Goal: Find specific page/section: Find specific page/section

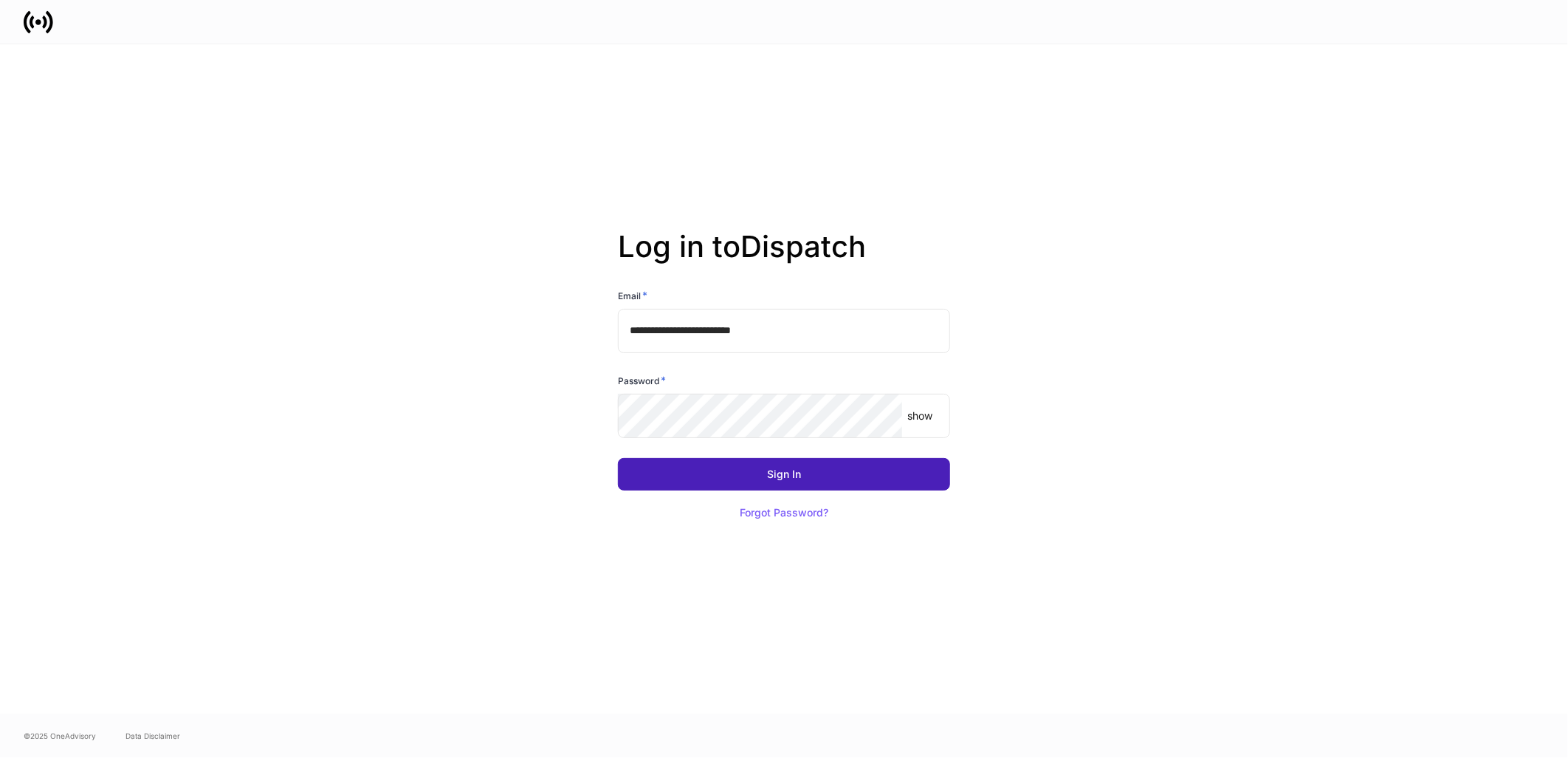
click at [743, 473] on button "Sign In" at bounding box center [784, 474] width 333 height 33
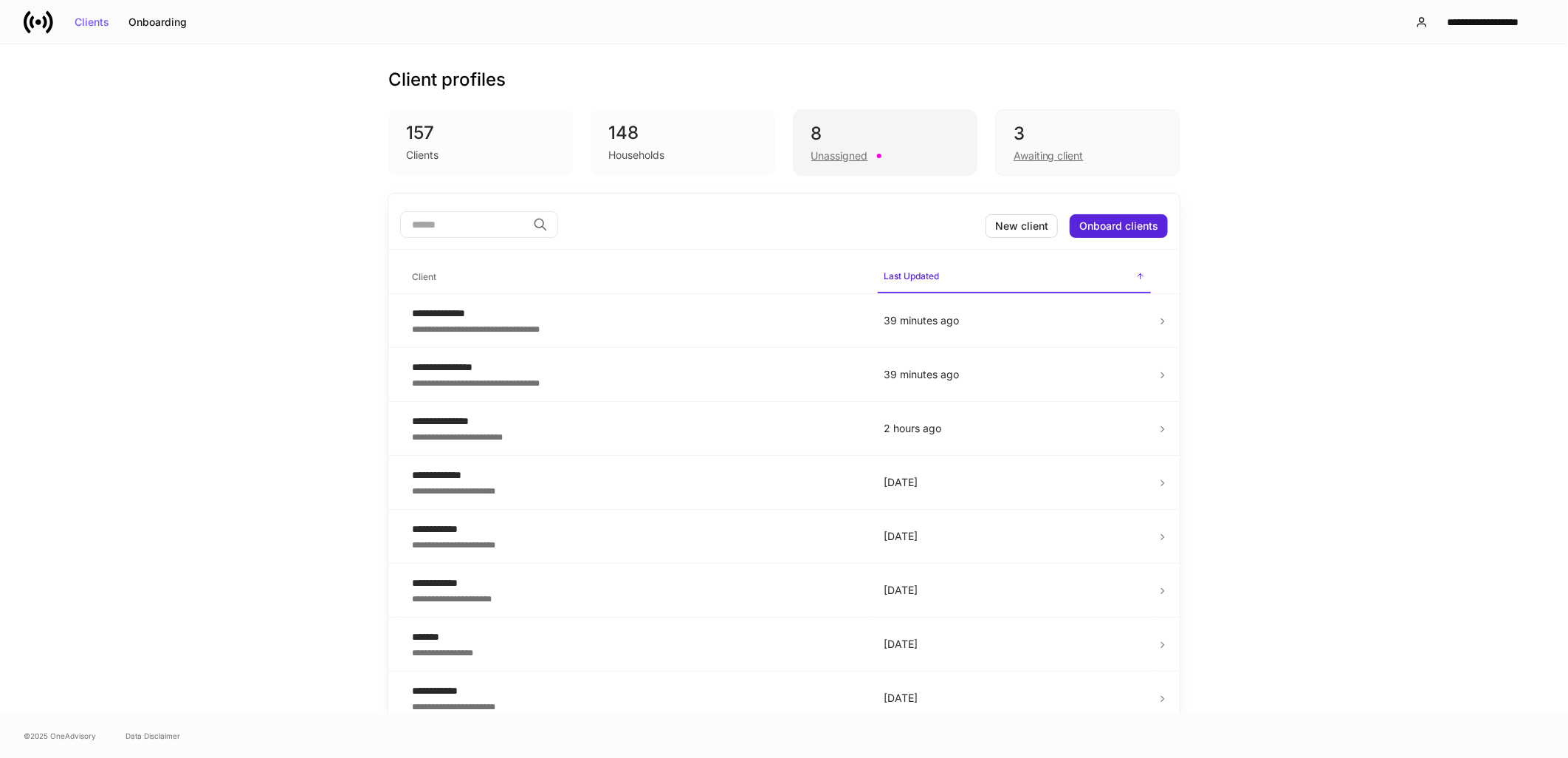
click at [852, 133] on div "8" at bounding box center [885, 133] width 148 height 23
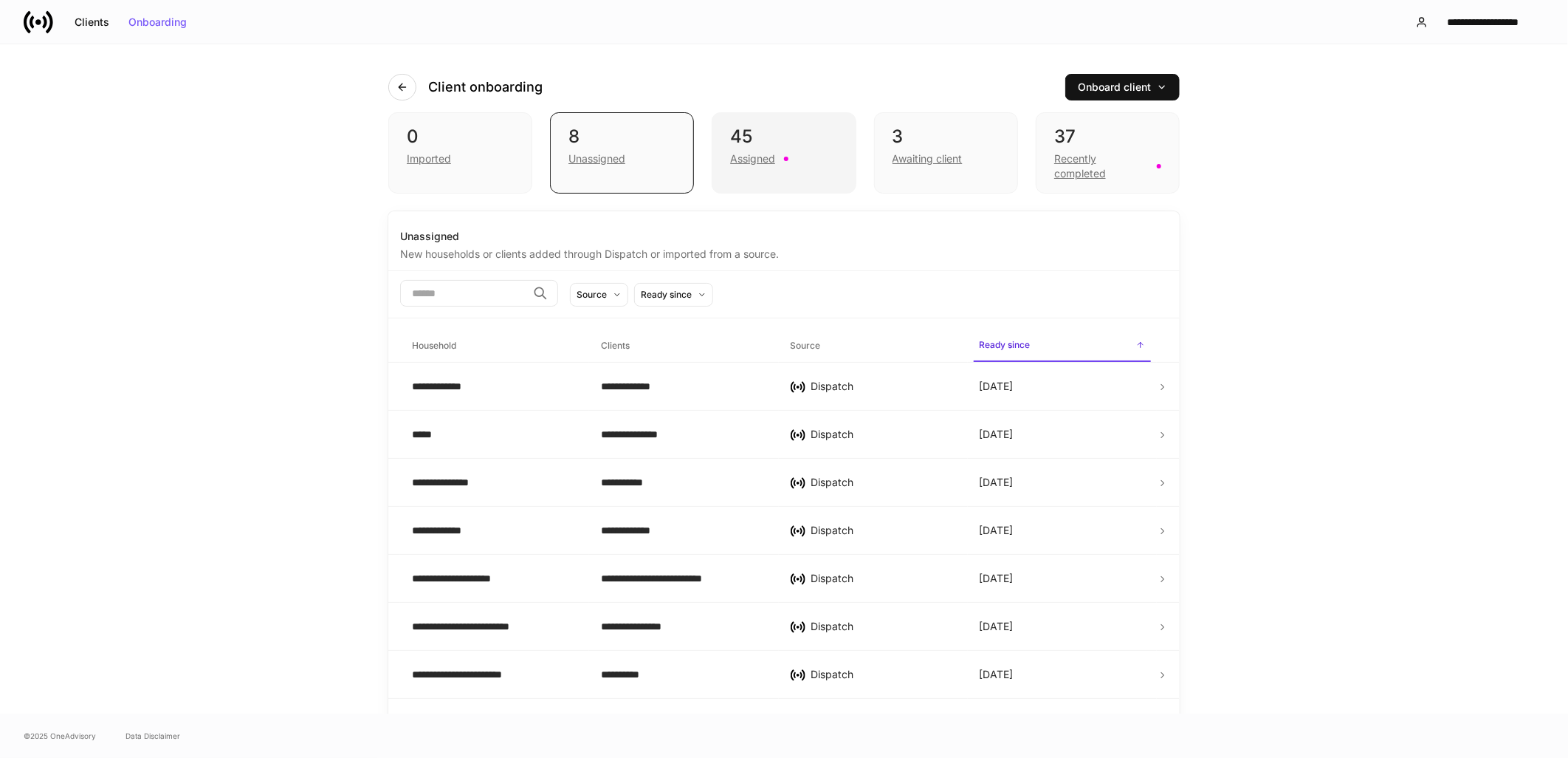
click at [744, 152] on div "Assigned" at bounding box center [753, 159] width 45 height 15
